Goal: Transaction & Acquisition: Purchase product/service

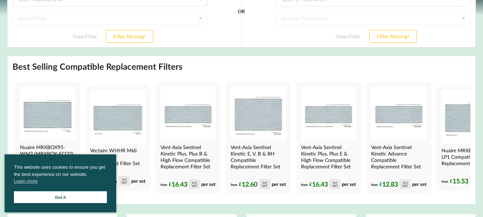
scroll to position [157, 0]
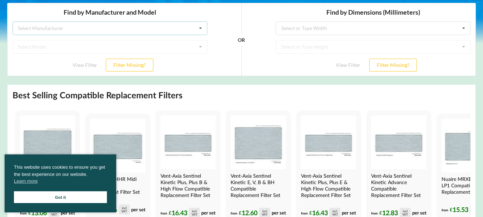
click at [201, 27] on icon at bounding box center [200, 27] width 11 height 13
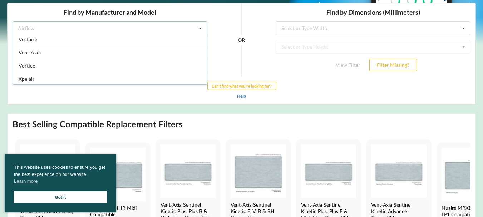
scroll to position [188, 0]
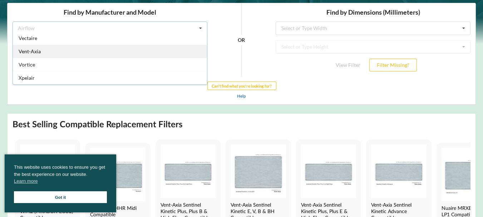
click at [106, 51] on div "Vent-Axia" at bounding box center [110, 50] width 194 height 13
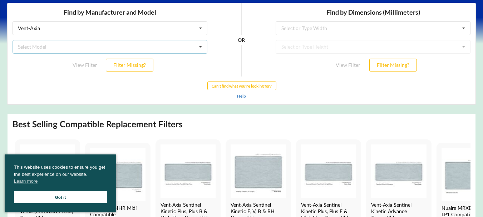
click at [201, 46] on icon at bounding box center [200, 46] width 11 height 13
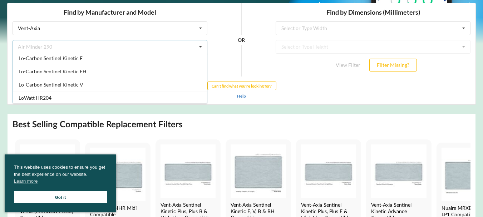
scroll to position [479, 0]
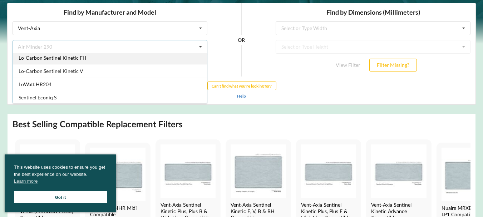
click at [65, 58] on span "Lo-Carbon Sentinel Kinetic FH" at bounding box center [53, 57] width 68 height 6
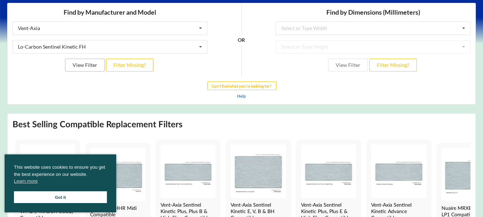
click at [87, 65] on button "View Filter" at bounding box center [85, 64] width 40 height 13
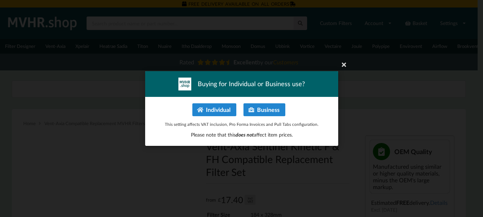
type input "**********"
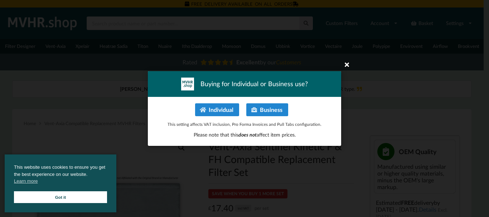
click at [345, 63] on icon at bounding box center [346, 64] width 11 height 11
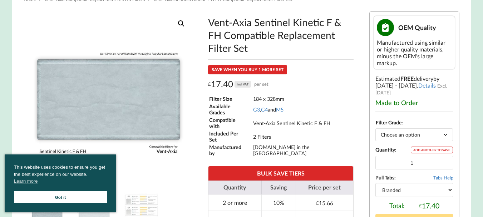
scroll to position [122, 0]
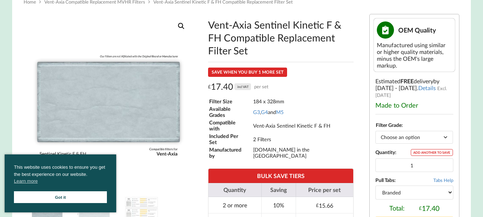
click at [446, 140] on select "Choose an option G3 G4 M5" at bounding box center [415, 137] width 78 height 13
select select "M5"
click at [376, 134] on select "Choose an option G3 G4 M5" at bounding box center [415, 137] width 78 height 13
click at [450, 195] on select "Branded Black" at bounding box center [415, 193] width 78 height 14
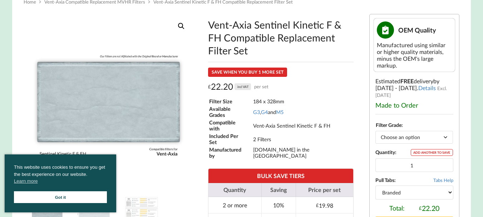
click at [450, 196] on select "Branded Black" at bounding box center [415, 193] width 78 height 14
select select "black"
click at [376, 189] on select "Branded Black" at bounding box center [415, 193] width 78 height 14
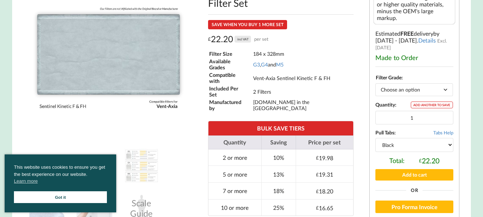
scroll to position [155, 0]
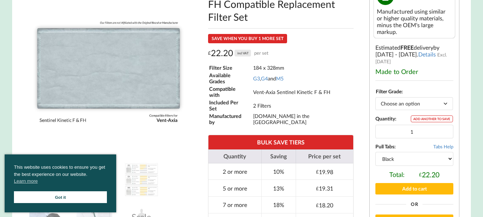
click at [445, 107] on select "Choose an option G3 G4 M5" at bounding box center [415, 103] width 78 height 13
click at [376, 101] on select "Choose an option G3 G4 M5" at bounding box center [415, 103] width 78 height 13
select select "G4"
